Goal: Entertainment & Leisure: Consume media (video, audio)

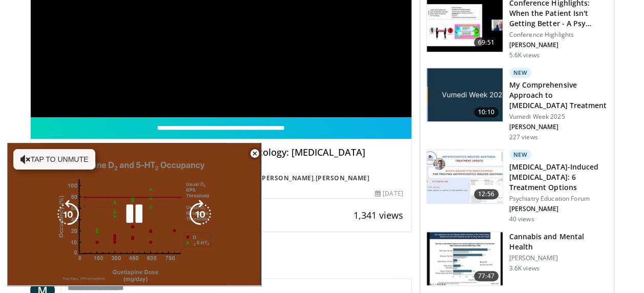
scroll to position [205, 0]
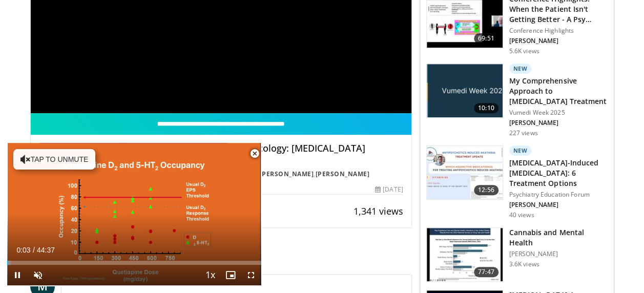
click at [255, 155] on span "Video Player" at bounding box center [255, 154] width 21 height 21
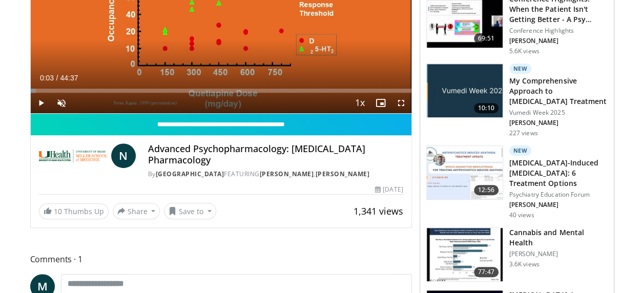
scroll to position [256, 0]
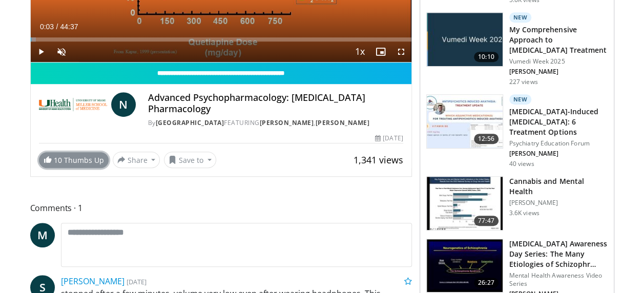
click at [42, 156] on link "10 Thumbs Up" at bounding box center [74, 160] width 70 height 16
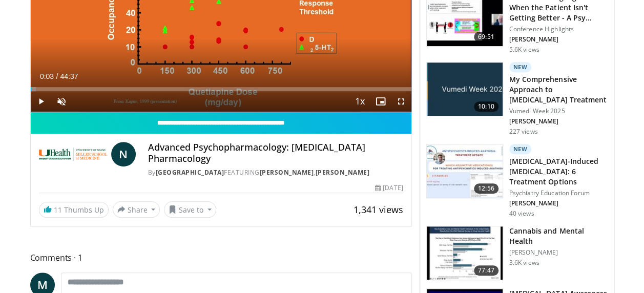
scroll to position [205, 0]
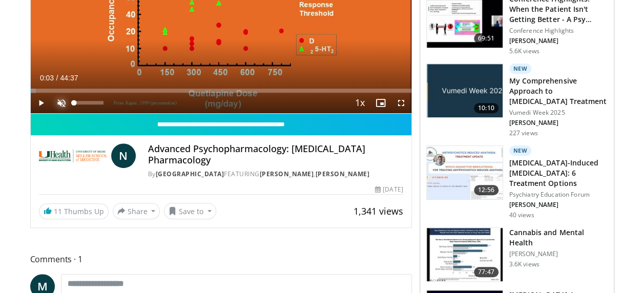
click at [64, 98] on span "Video Player" at bounding box center [61, 103] width 21 height 21
click at [40, 100] on span "Video Player" at bounding box center [41, 103] width 21 height 21
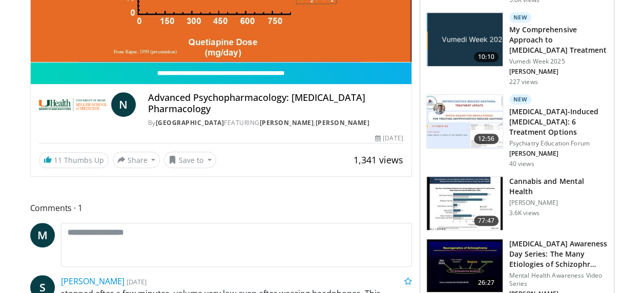
scroll to position [308, 0]
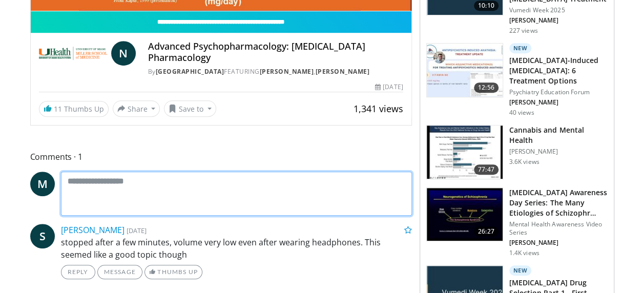
click at [148, 186] on textarea at bounding box center [236, 194] width 351 height 44
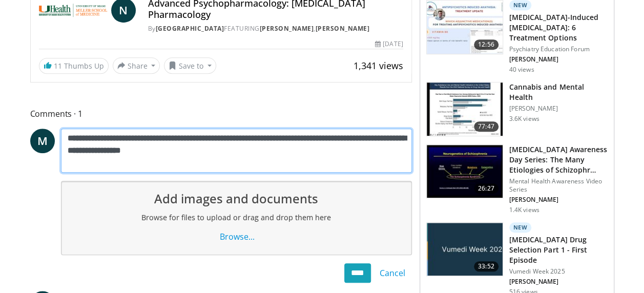
scroll to position [410, 0]
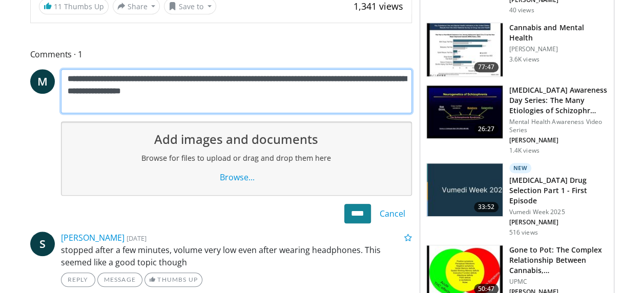
type textarea "**********"
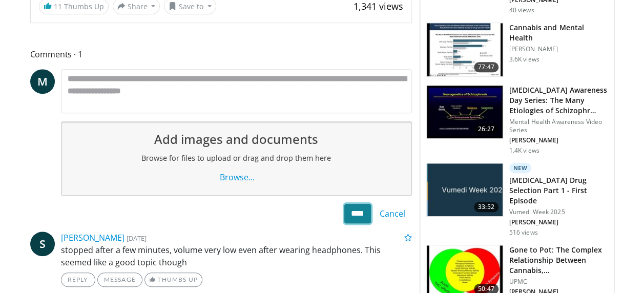
click at [356, 213] on input "****" at bounding box center [357, 213] width 27 height 19
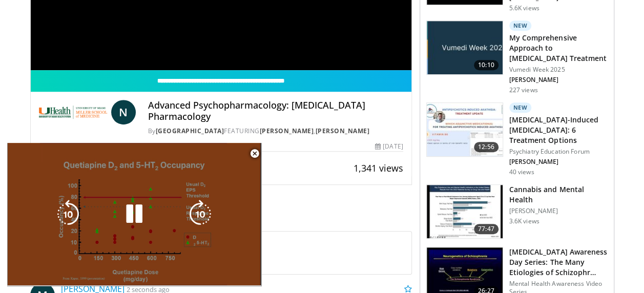
scroll to position [308, 0]
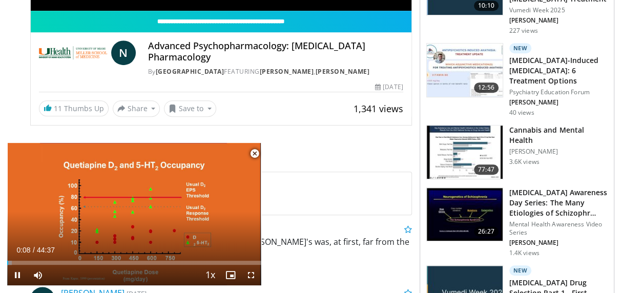
click at [253, 152] on span "Video Player" at bounding box center [255, 154] width 21 height 21
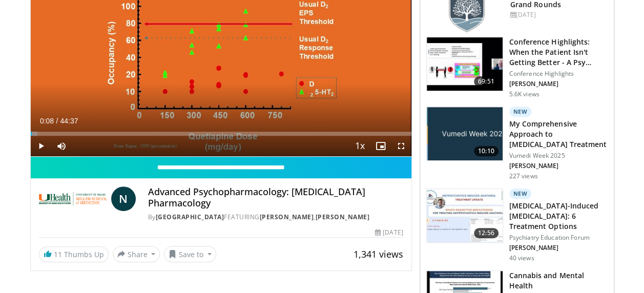
scroll to position [154, 0]
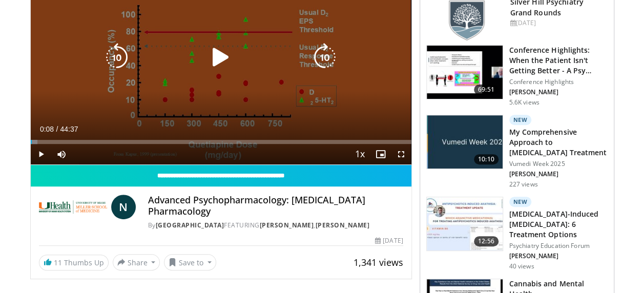
click at [216, 51] on icon "Video Player" at bounding box center [221, 57] width 29 height 29
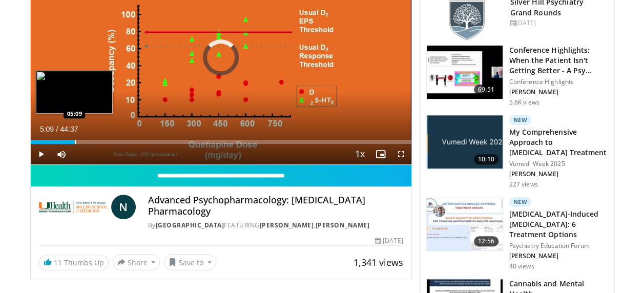
click at [75, 141] on div "Progress Bar" at bounding box center [75, 142] width 1 height 4
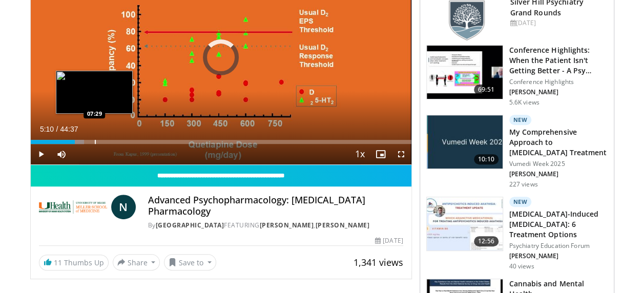
click at [95, 141] on div "Progress Bar" at bounding box center [95, 142] width 1 height 4
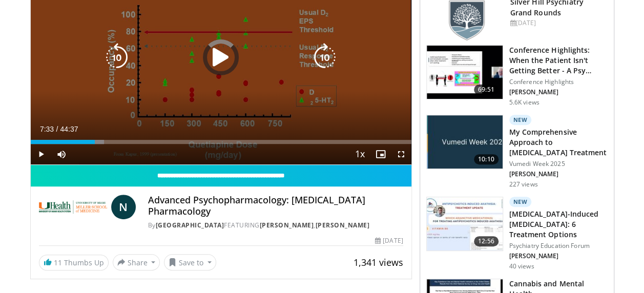
click at [104, 138] on div "Loaded : 19.27% 07:33 08:20" at bounding box center [221, 139] width 381 height 10
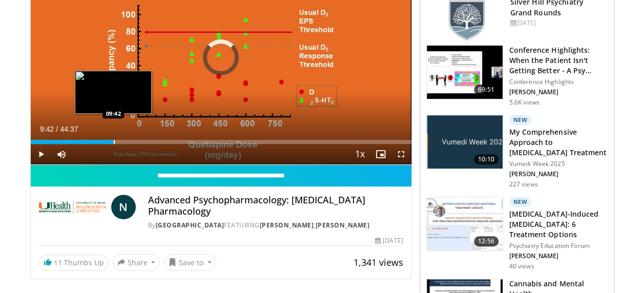
click at [114, 140] on div "Progress Bar" at bounding box center [114, 142] width 1 height 4
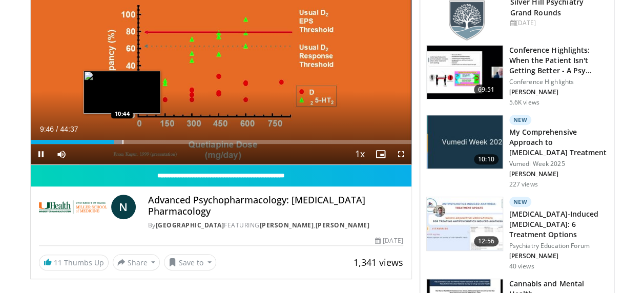
click at [123, 140] on div "Progress Bar" at bounding box center [123, 142] width 1 height 4
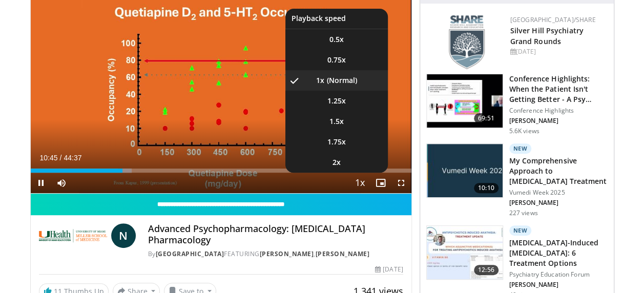
scroll to position [103, 0]
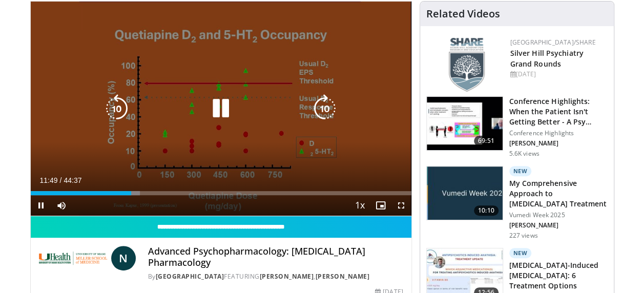
click at [219, 108] on icon "Video Player" at bounding box center [221, 108] width 29 height 29
click at [213, 103] on icon "Video Player" at bounding box center [221, 108] width 29 height 29
click at [387, 141] on div "10 seconds Tap to unmute" at bounding box center [221, 109] width 381 height 214
